Goal: Navigation & Orientation: Find specific page/section

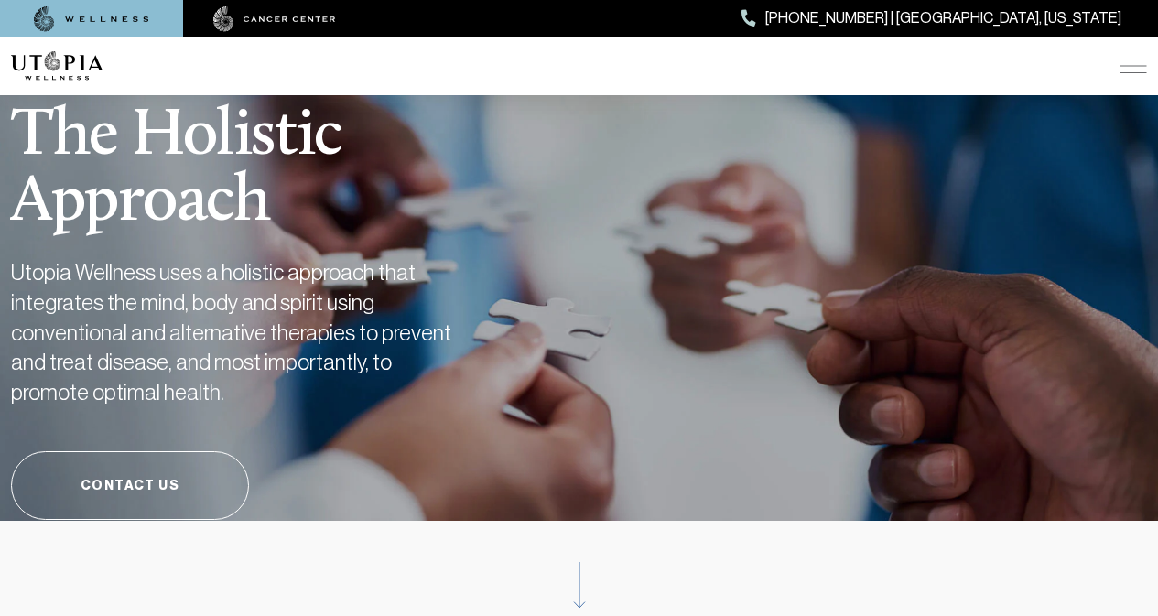
click at [28, 60] on img at bounding box center [57, 65] width 92 height 29
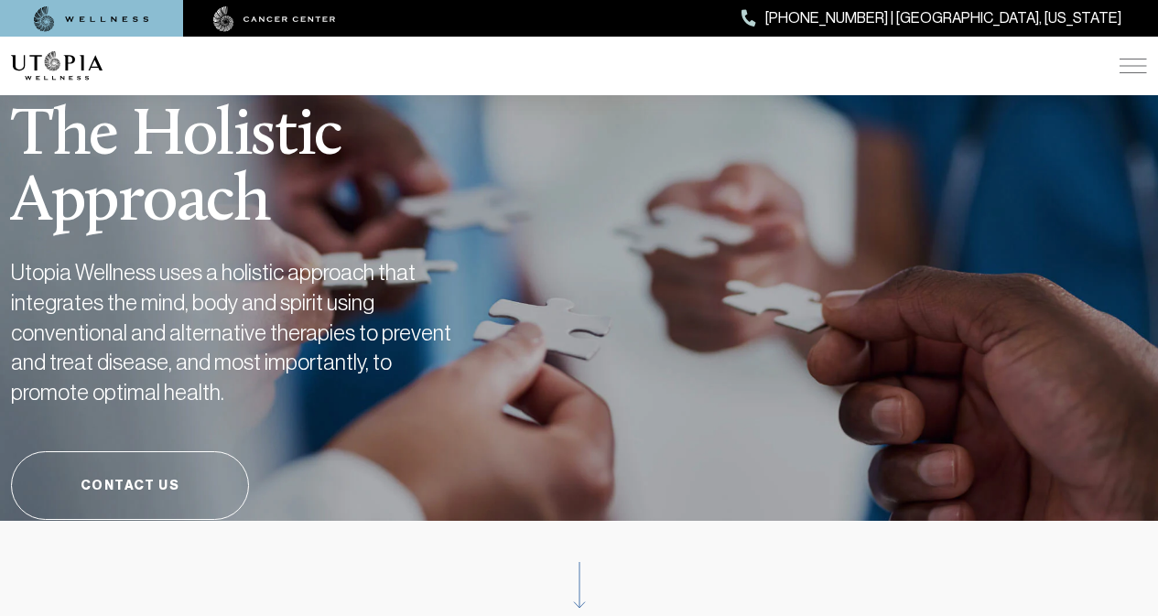
click at [1125, 60] on img at bounding box center [1132, 66] width 27 height 15
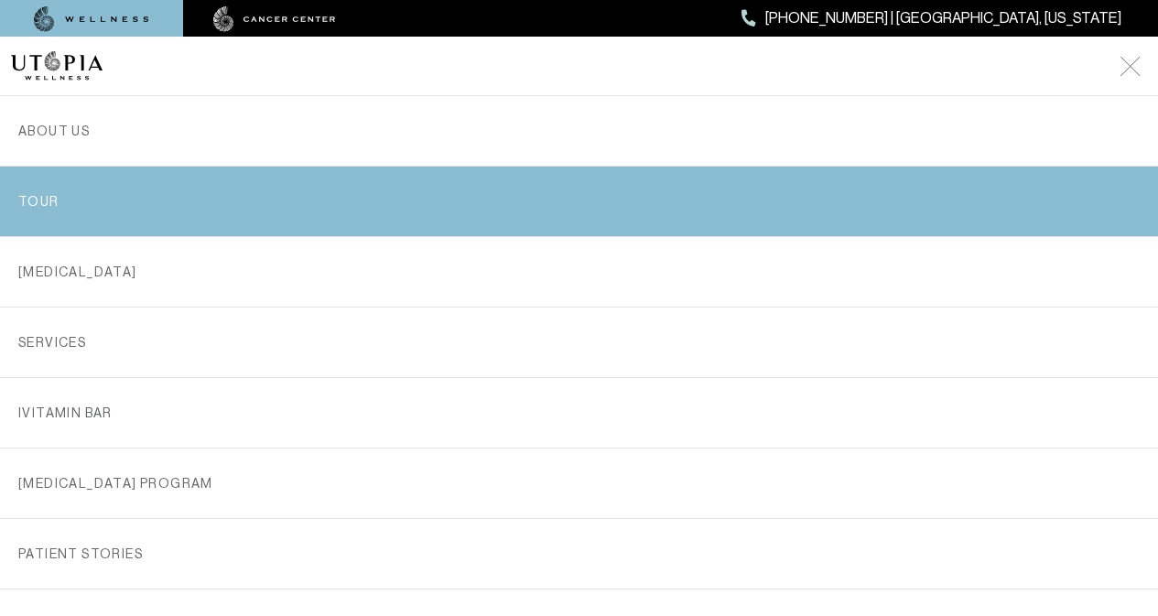
click at [692, 176] on link "TOUR" at bounding box center [578, 202] width 1121 height 70
